Goal: Task Accomplishment & Management: Manage account settings

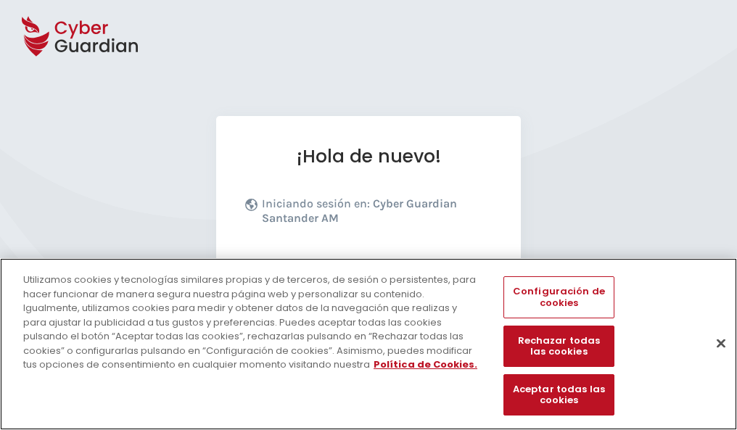
scroll to position [178, 0]
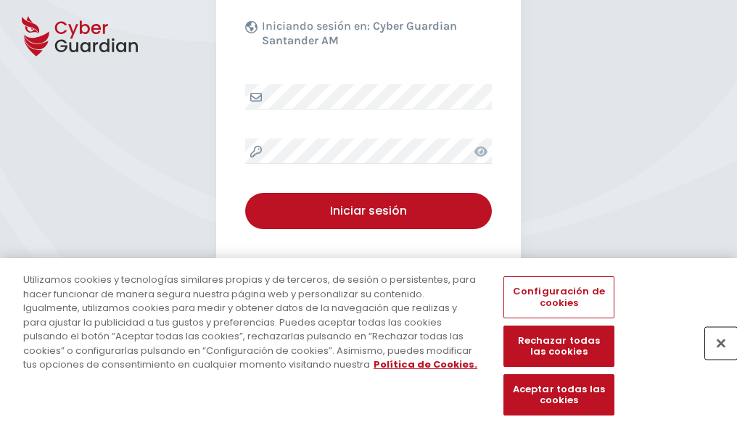
click at [714, 358] on button "Cerrar" at bounding box center [721, 343] width 32 height 32
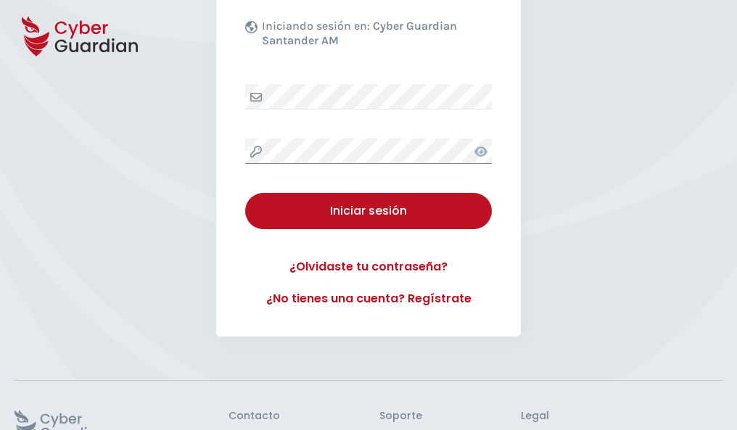
scroll to position [282, 0]
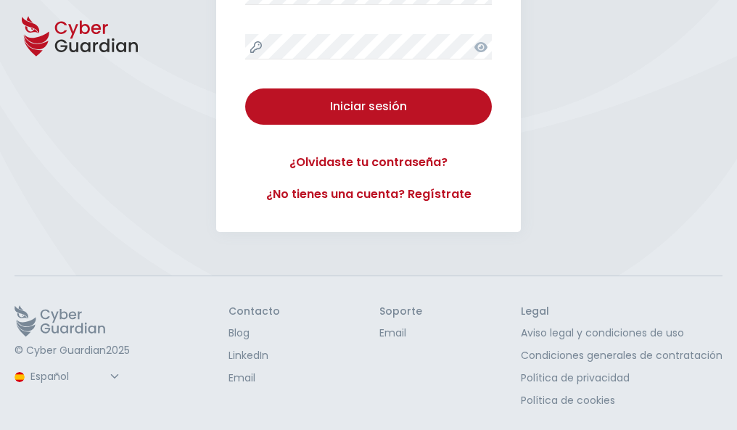
click at [245, 89] on button "Iniciar sesión" at bounding box center [368, 107] width 247 height 36
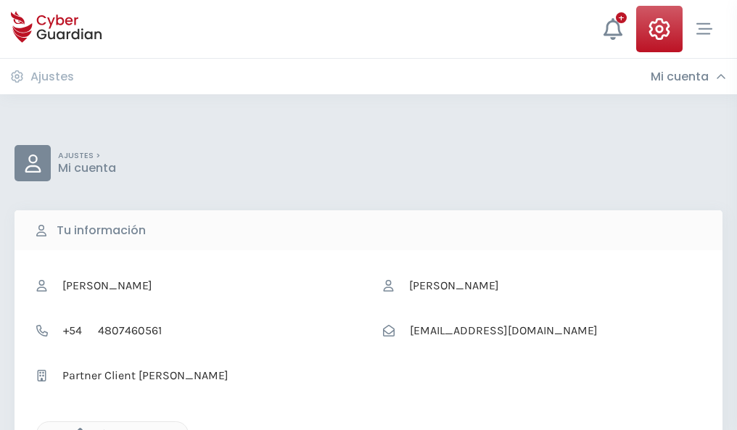
click at [76, 429] on icon "button" at bounding box center [76, 434] width 12 height 12
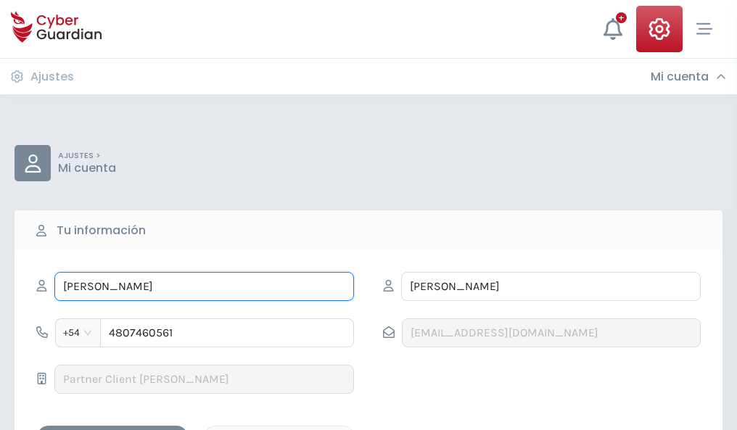
click at [204, 287] on input "ELVIRA" at bounding box center [204, 286] width 300 height 29
type input "E"
type input "Eric"
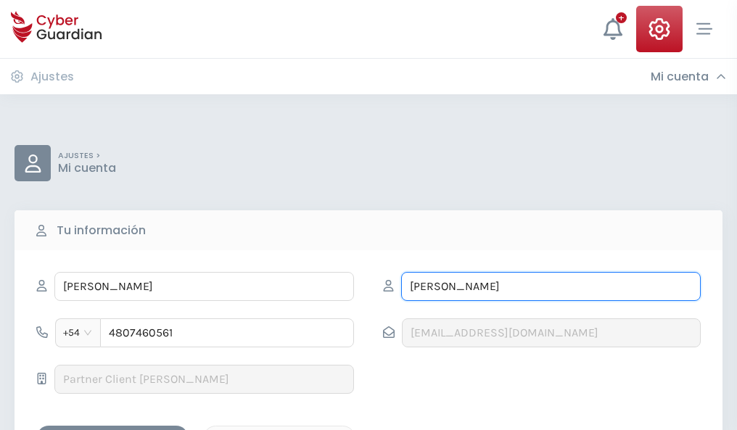
click at [551, 287] on input "VIDAL" at bounding box center [551, 286] width 300 height 29
type input "V"
type input "Rozas"
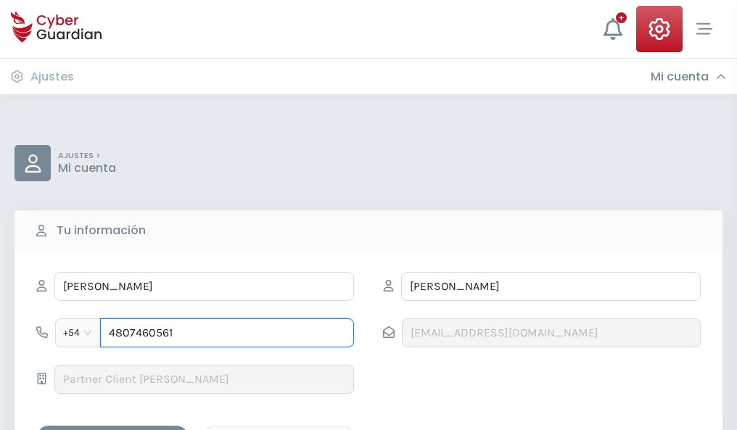
click at [227, 333] on input "4807460561" at bounding box center [227, 333] width 254 height 29
type input "4"
type input "4984786954"
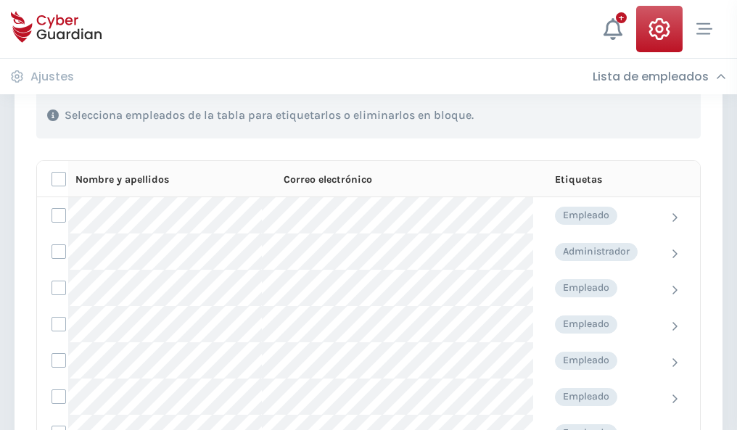
scroll to position [621, 0]
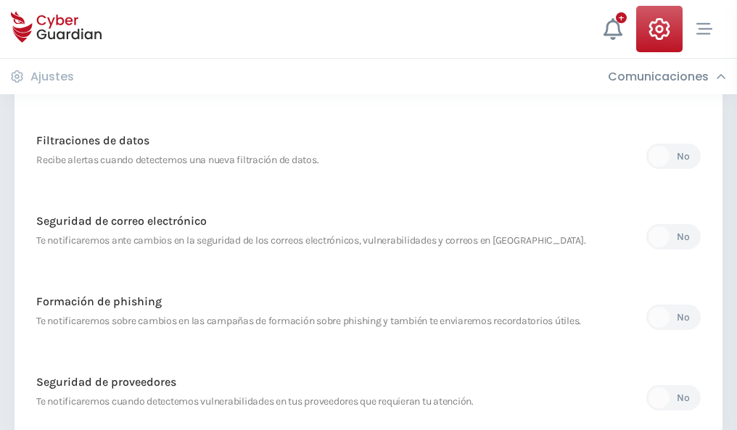
scroll to position [764, 0]
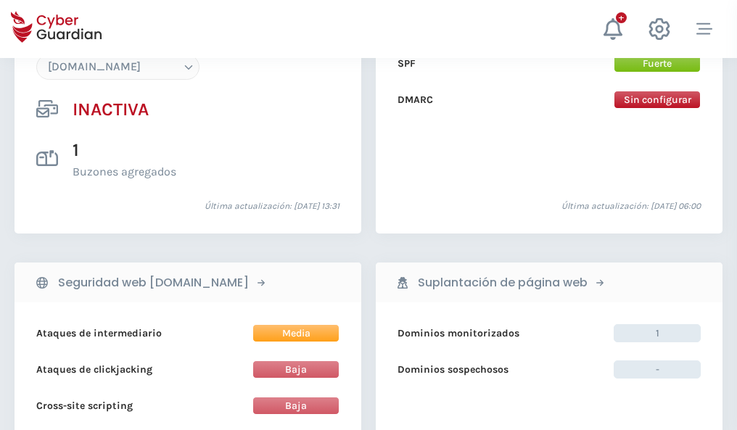
scroll to position [1366, 0]
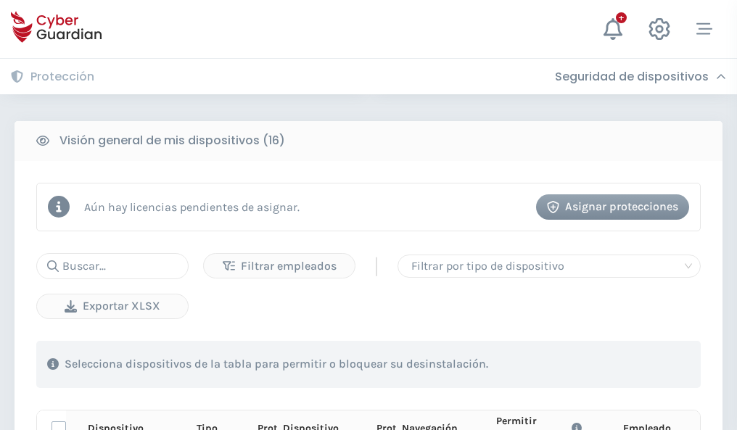
scroll to position [1282, 0]
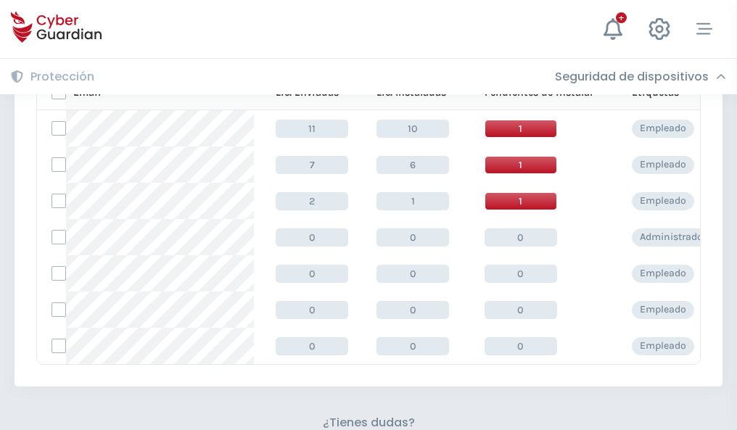
scroll to position [637, 0]
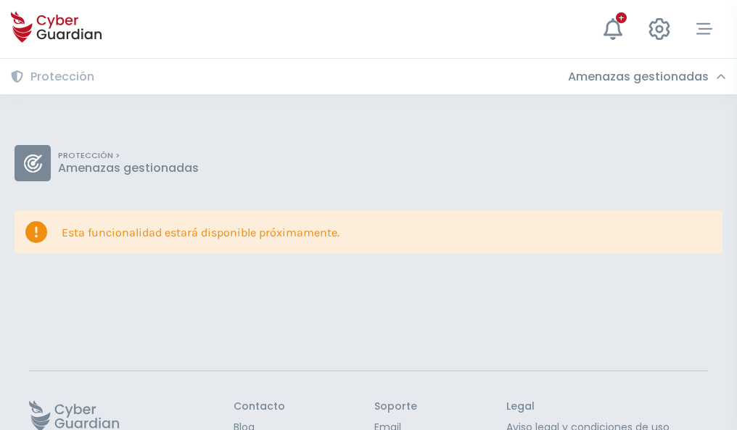
scroll to position [94, 0]
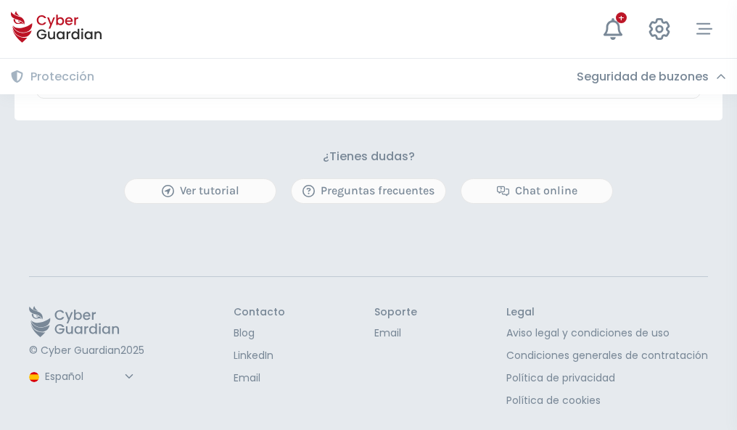
scroll to position [853, 0]
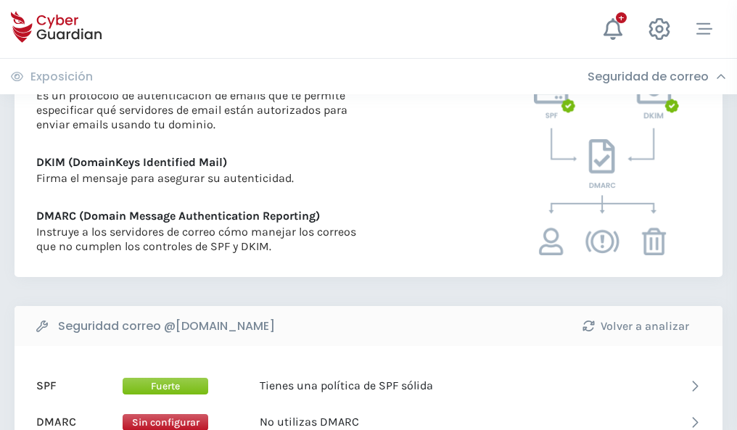
scroll to position [783, 0]
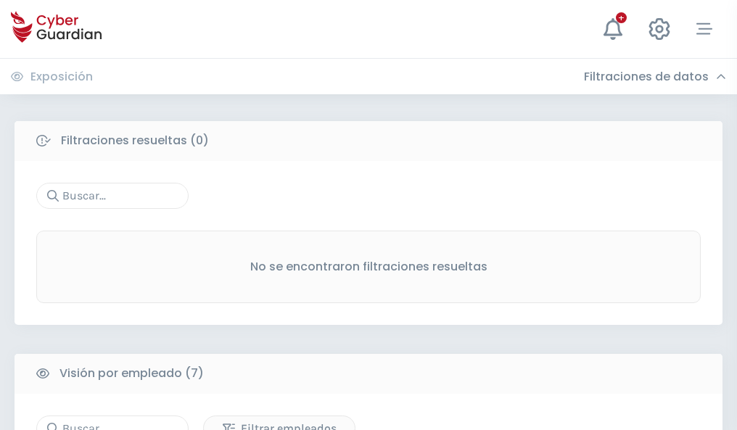
scroll to position [1200, 0]
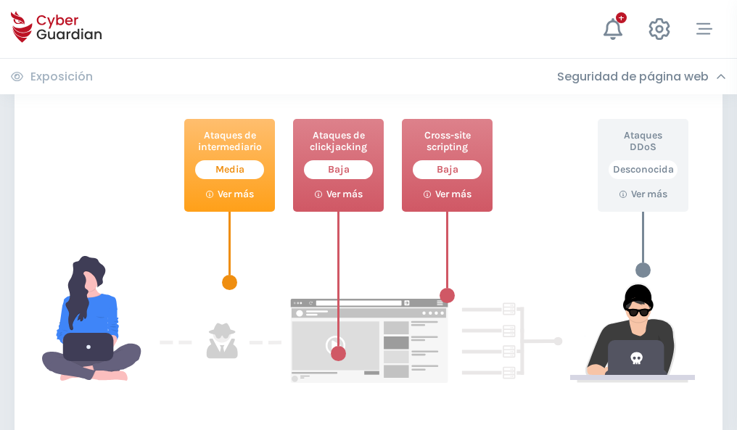
scroll to position [790, 0]
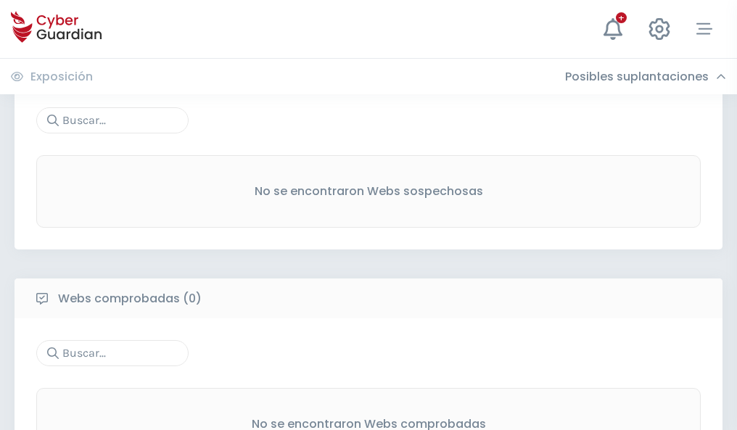
scroll to position [759, 0]
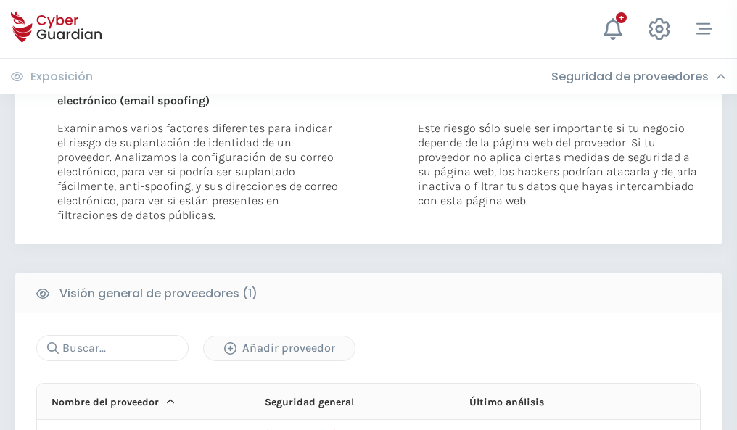
scroll to position [754, 0]
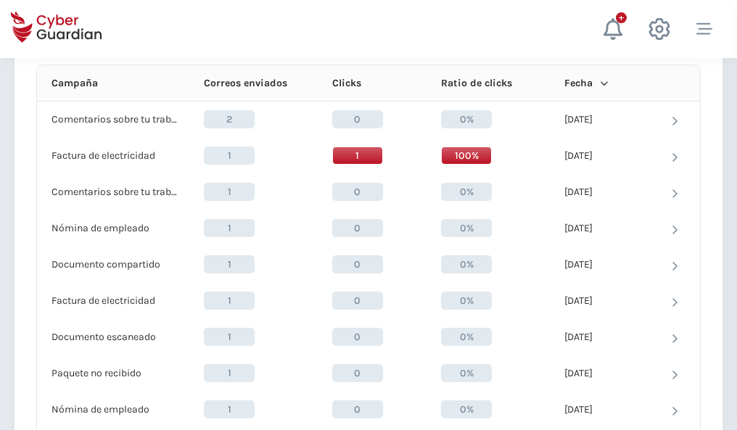
scroll to position [1301, 0]
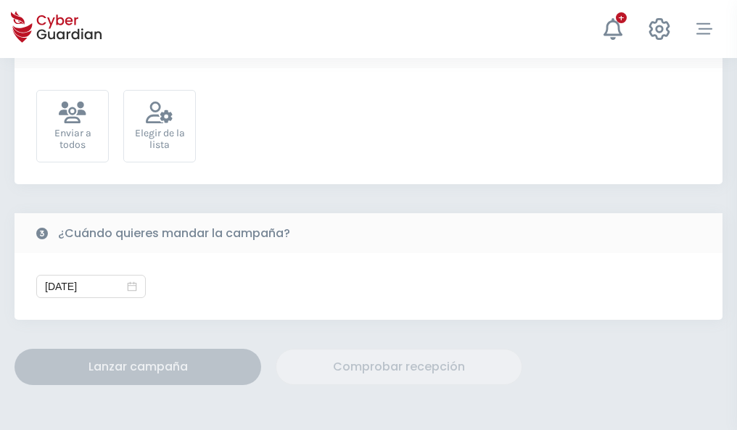
scroll to position [531, 0]
